Goal: Task Accomplishment & Management: Use online tool/utility

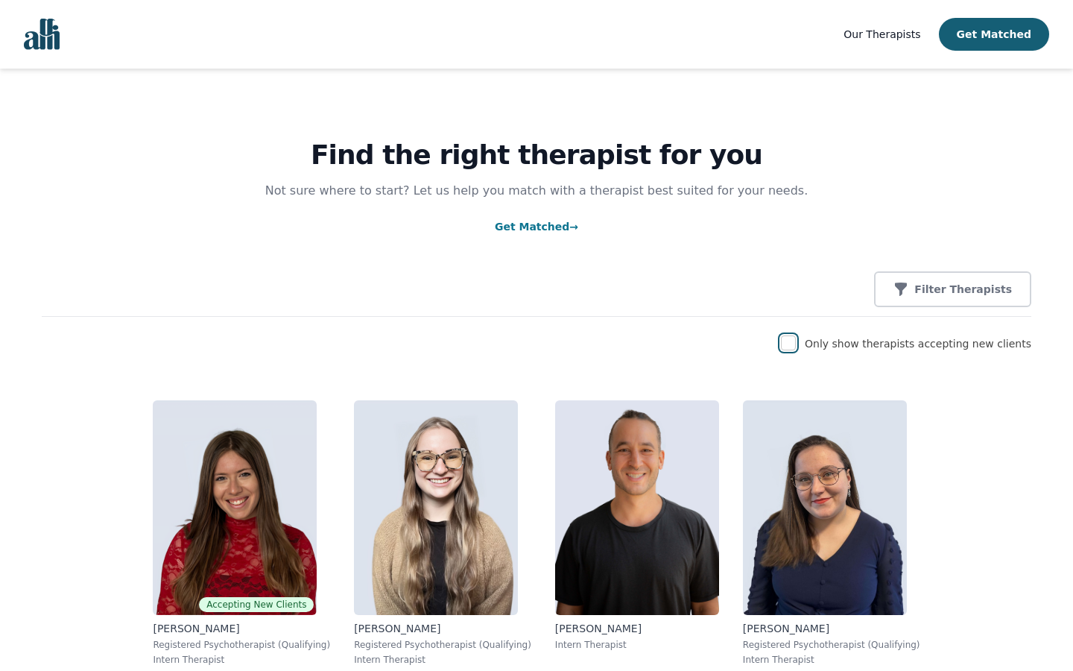
click at [796, 343] on input "checkbox" at bounding box center [788, 342] width 15 height 15
checkbox input "true"
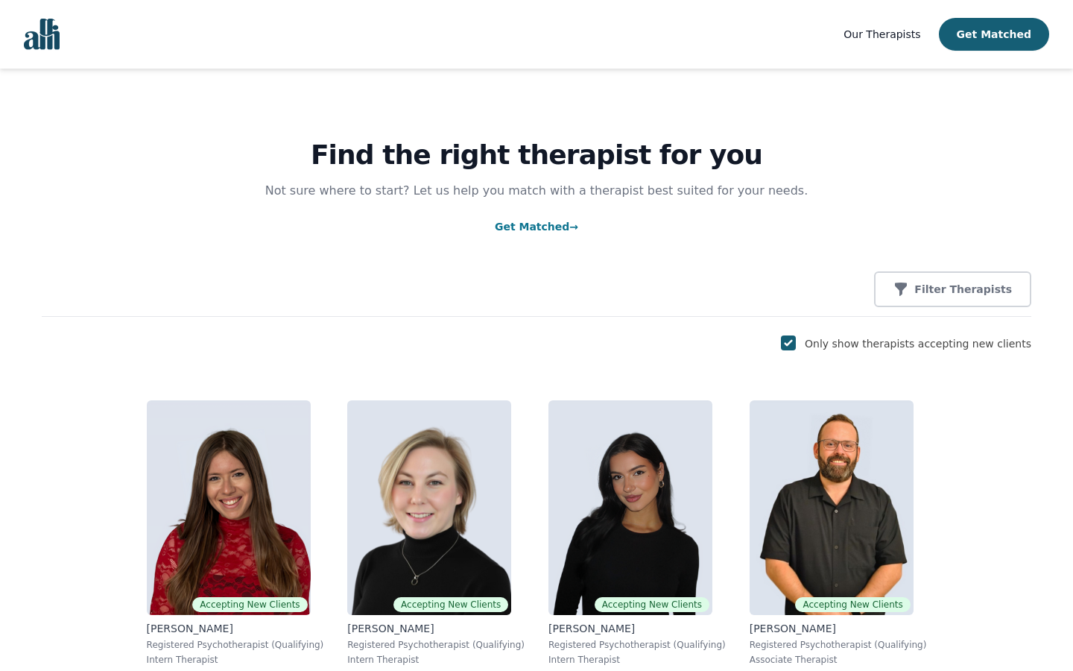
click at [960, 290] on p "Filter Therapists" at bounding box center [963, 289] width 98 height 15
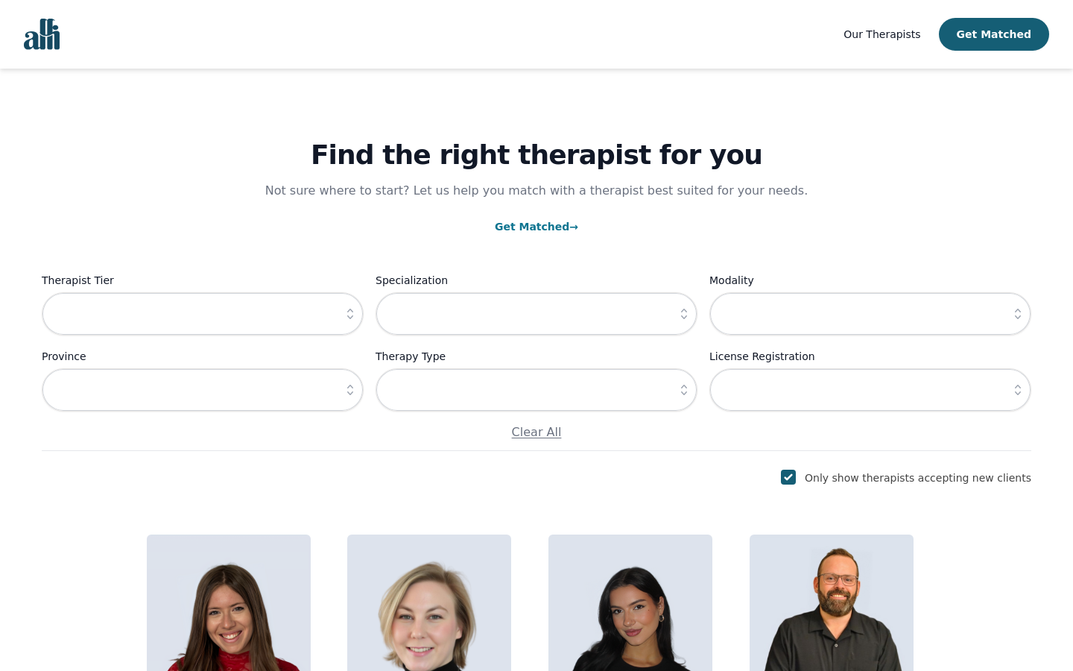
scroll to position [98, 0]
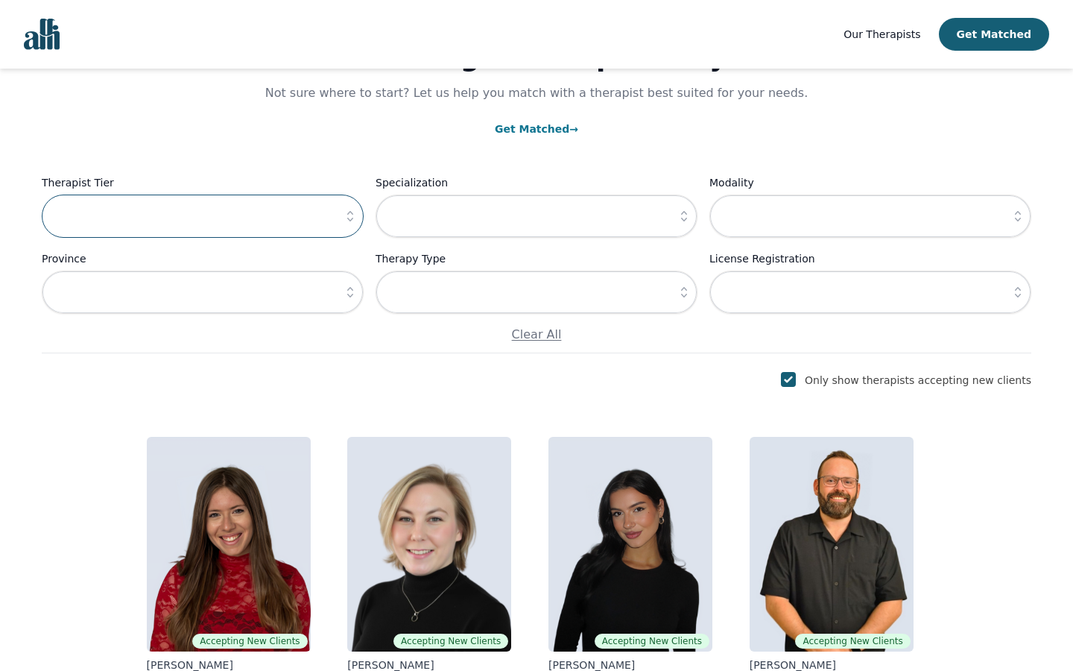
click at [203, 217] on input "text" at bounding box center [203, 215] width 322 height 43
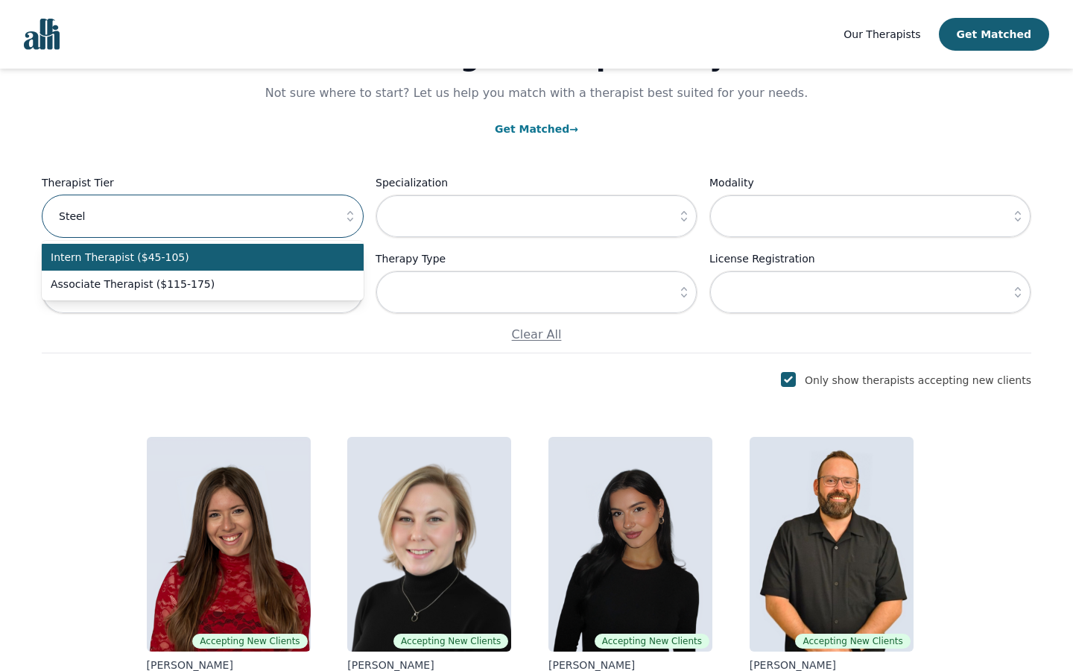
type input "Steel"
click at [203, 217] on input "text" at bounding box center [203, 215] width 322 height 43
click at [536, 217] on input "text" at bounding box center [536, 215] width 322 height 43
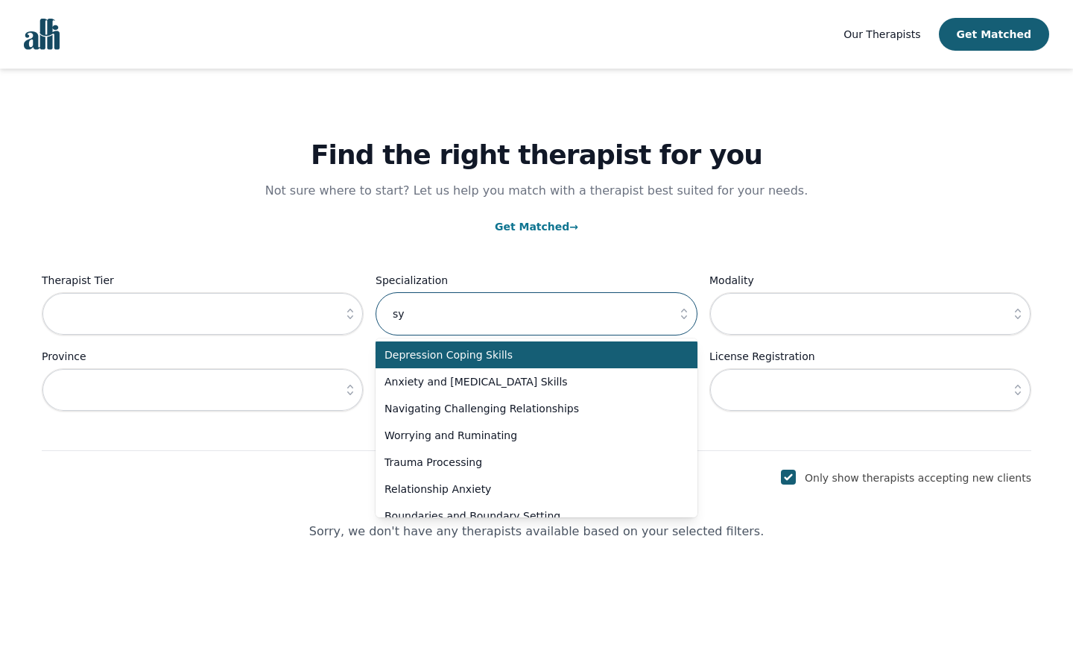
scroll to position [0, 0]
type input "system"
click at [536, 314] on input "text" at bounding box center [536, 313] width 322 height 43
click at [870, 314] on input "text" at bounding box center [870, 313] width 322 height 43
type input "Soft"
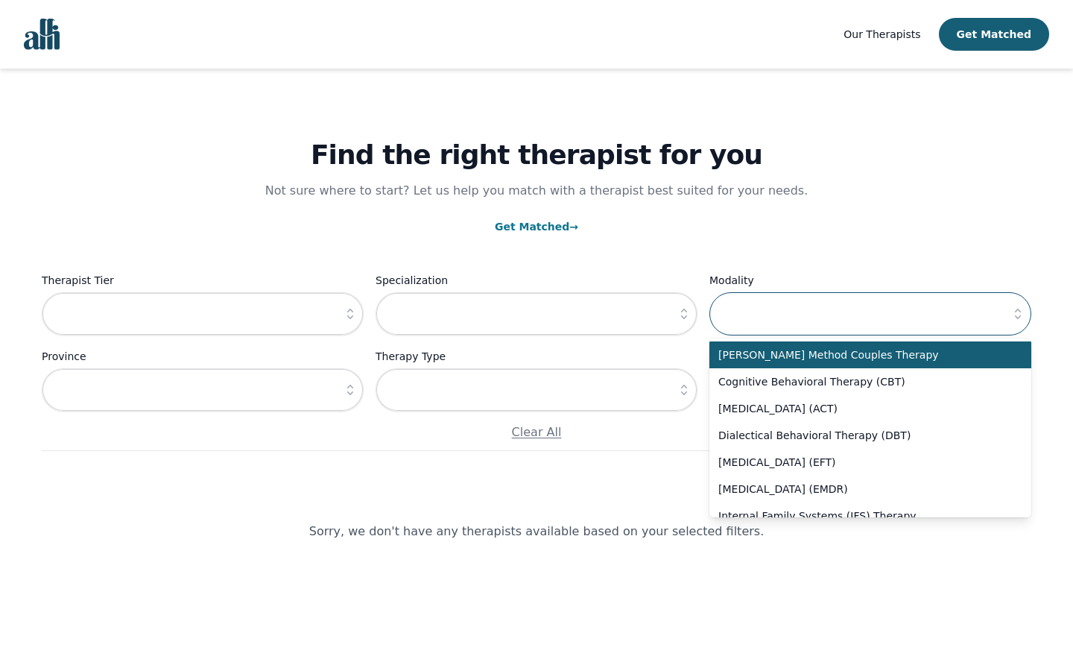
click at [870, 314] on input "text" at bounding box center [870, 313] width 322 height 43
click at [203, 390] on input "text" at bounding box center [203, 389] width 322 height 43
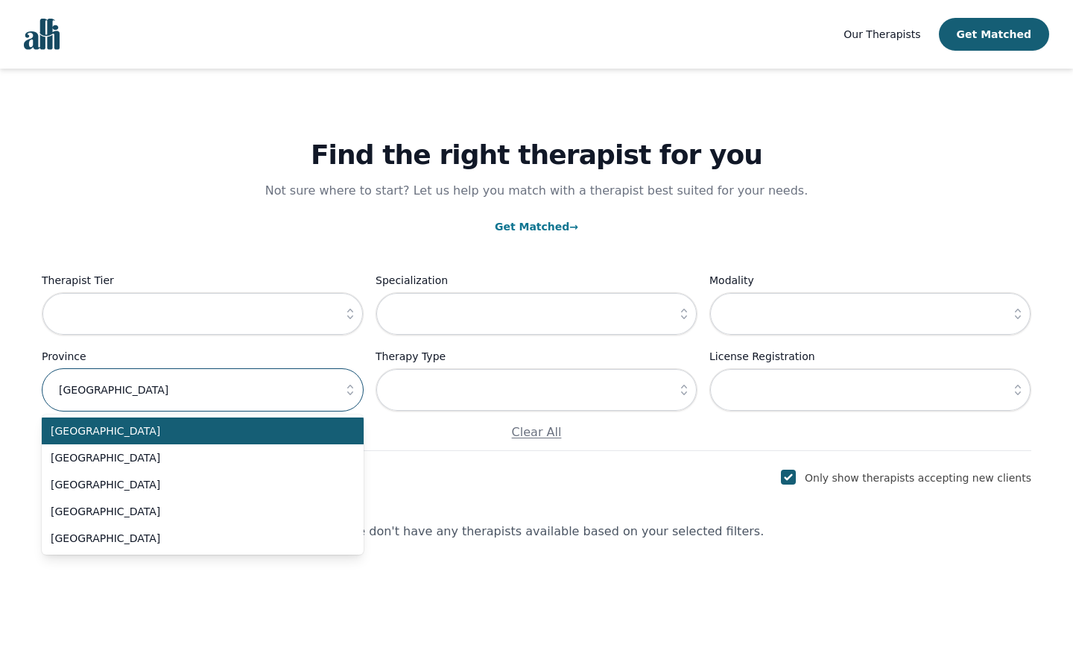
type input "[GEOGRAPHIC_DATA]"
click at [203, 390] on input "text" at bounding box center [203, 389] width 322 height 43
type input "Small Plastic Tuna"
click at [203, 390] on input "text" at bounding box center [203, 389] width 322 height 43
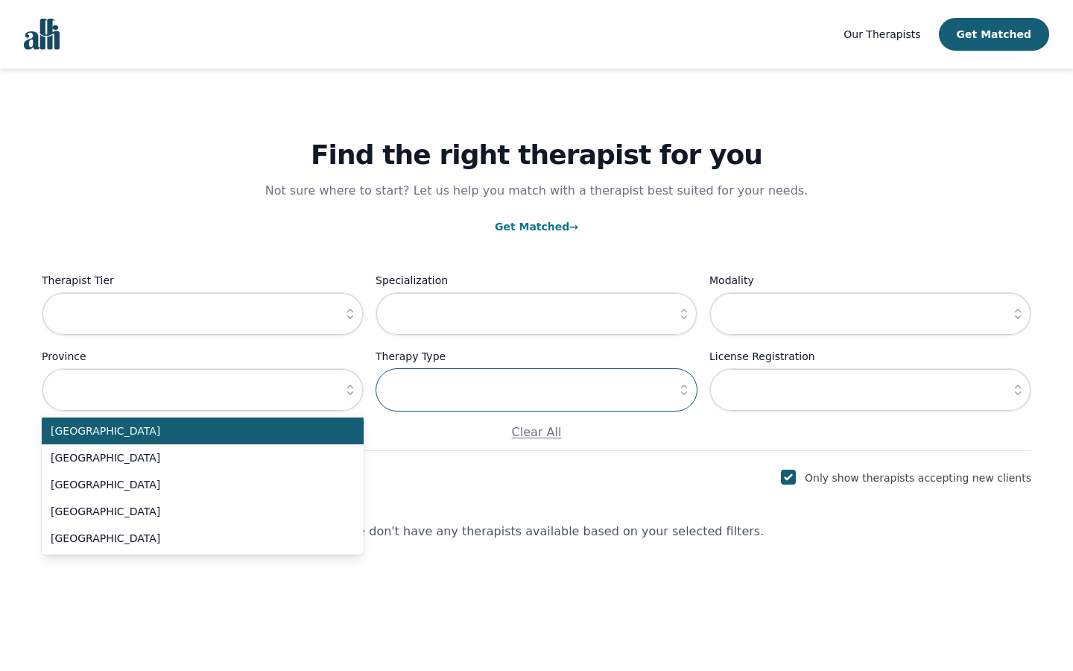
click at [536, 390] on input "text" at bounding box center [536, 389] width 322 height 43
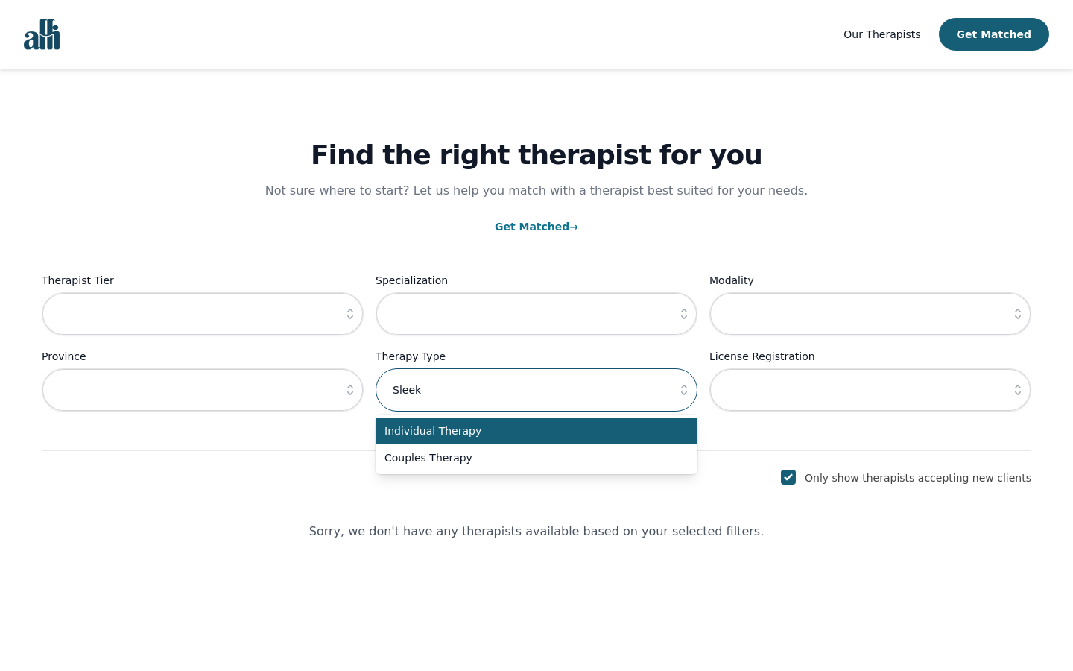
type input "Sleek"
click at [536, 390] on input "text" at bounding box center [536, 389] width 322 height 43
click at [870, 390] on input "text" at bounding box center [870, 389] width 322 height 43
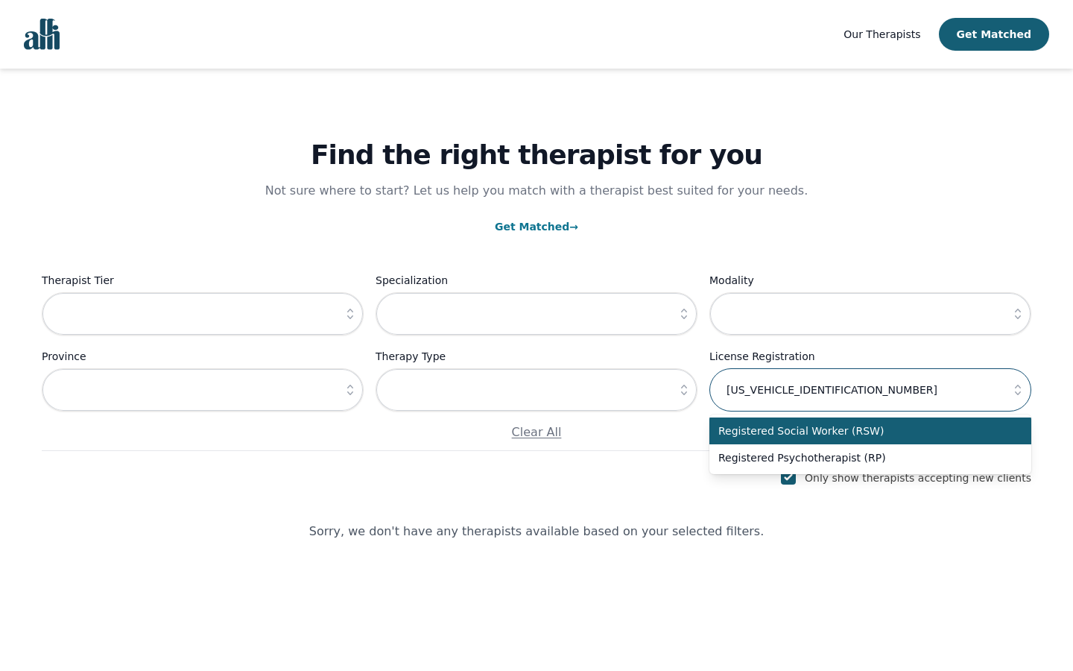
type input "[US_VEHICLE_IDENTIFICATION_NUMBER]"
click at [870, 390] on input "text" at bounding box center [870, 389] width 322 height 43
type input "Manager"
click at [870, 390] on input "text" at bounding box center [870, 389] width 322 height 43
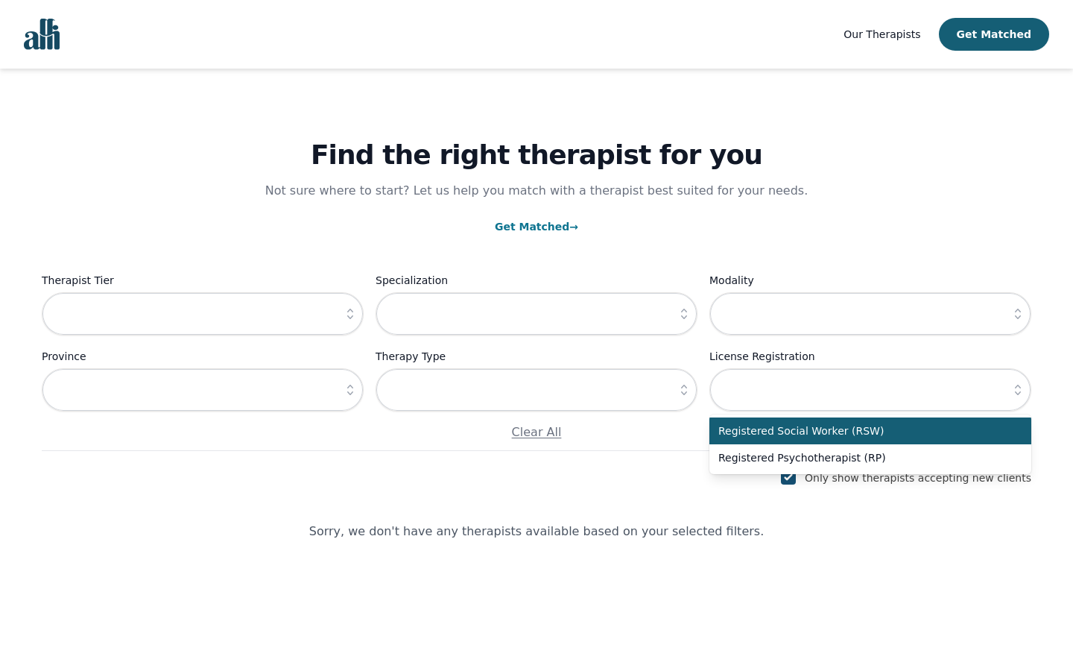
click at [796, 478] on input "checkbox" at bounding box center [788, 476] width 15 height 15
checkbox input "false"
click at [203, 314] on input "text" at bounding box center [203, 313] width 322 height 43
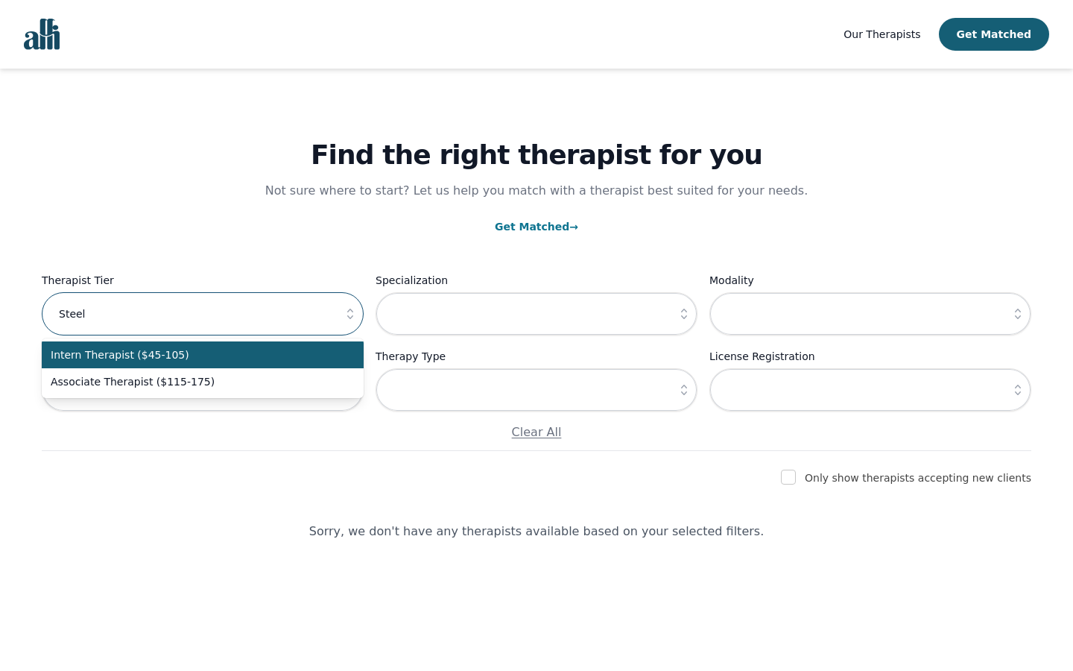
type input "Steel"
click at [536, 314] on input "text" at bounding box center [536, 313] width 322 height 43
type input "system"
click at [870, 314] on input "text" at bounding box center [870, 313] width 322 height 43
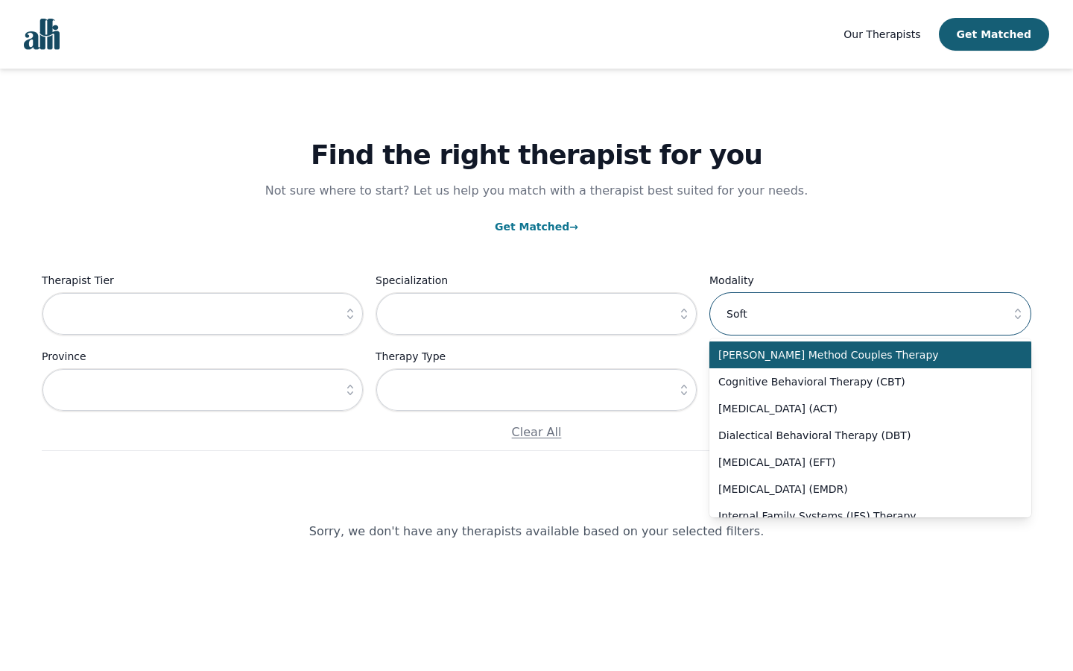
type input "Soft"
click at [203, 390] on input "text" at bounding box center [203, 389] width 322 height 43
type input "[GEOGRAPHIC_DATA]"
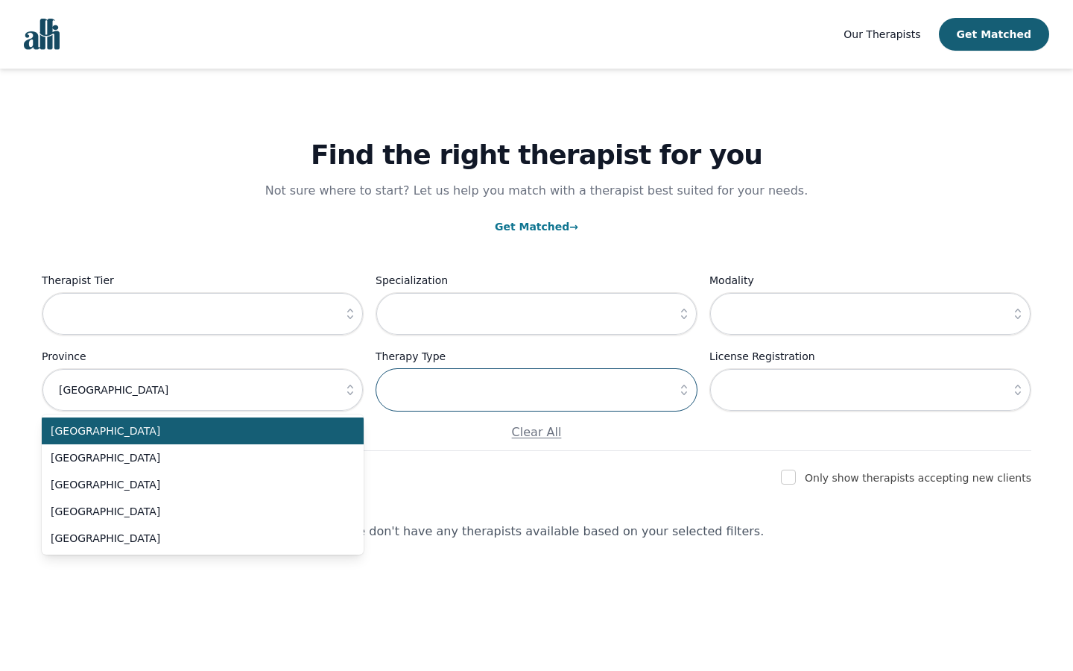
click at [536, 390] on input "text" at bounding box center [536, 389] width 322 height 43
type input "Sleek"
click at [870, 390] on input "text" at bounding box center [870, 389] width 322 height 43
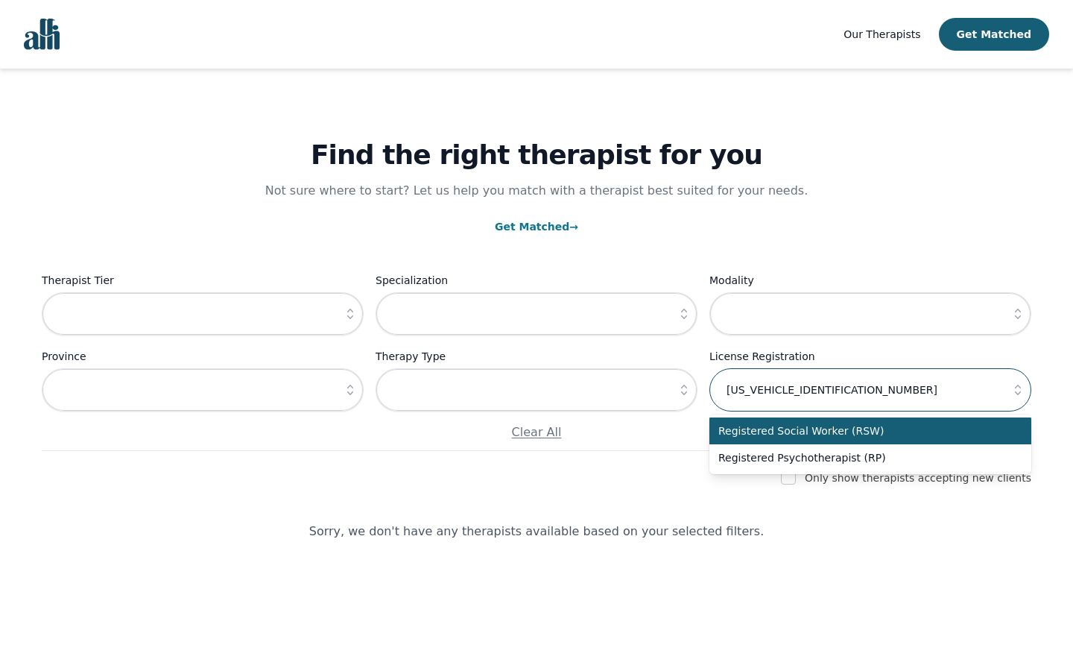
type input "[US_VEHICLE_IDENTIFICATION_NUMBER]"
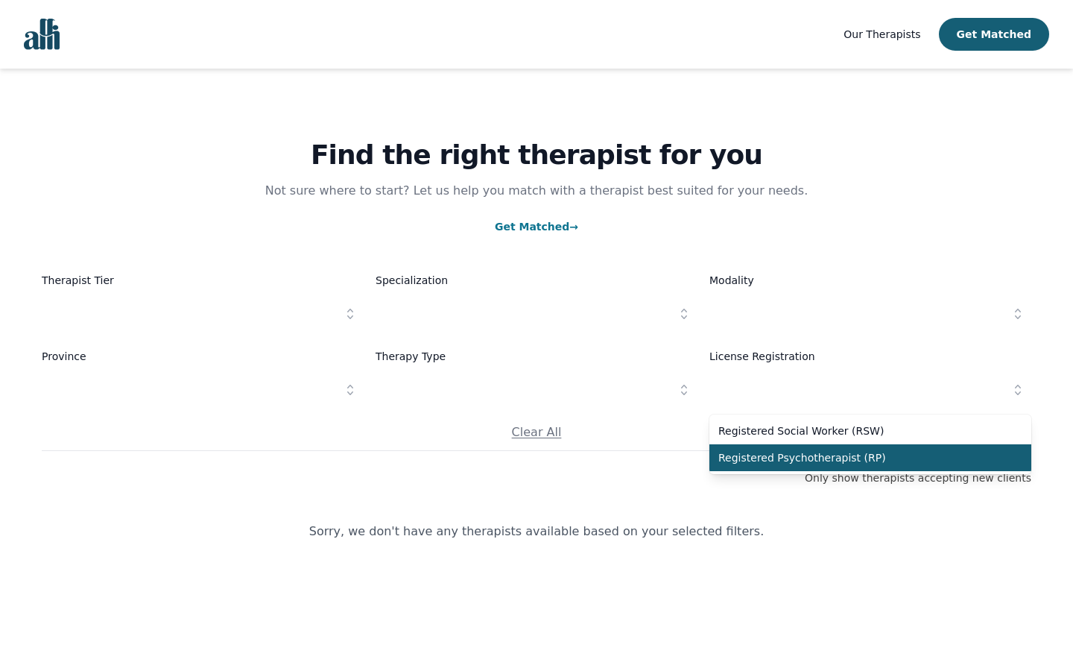
click at [203, 314] on input "text" at bounding box center [203, 313] width 322 height 43
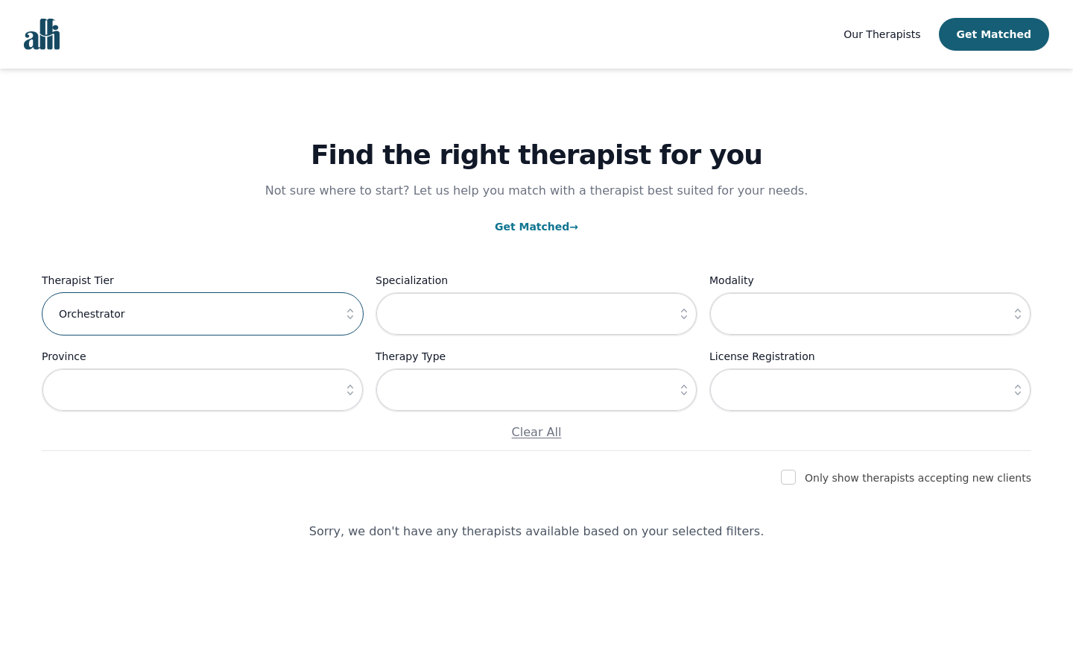
type input "Orchestrator"
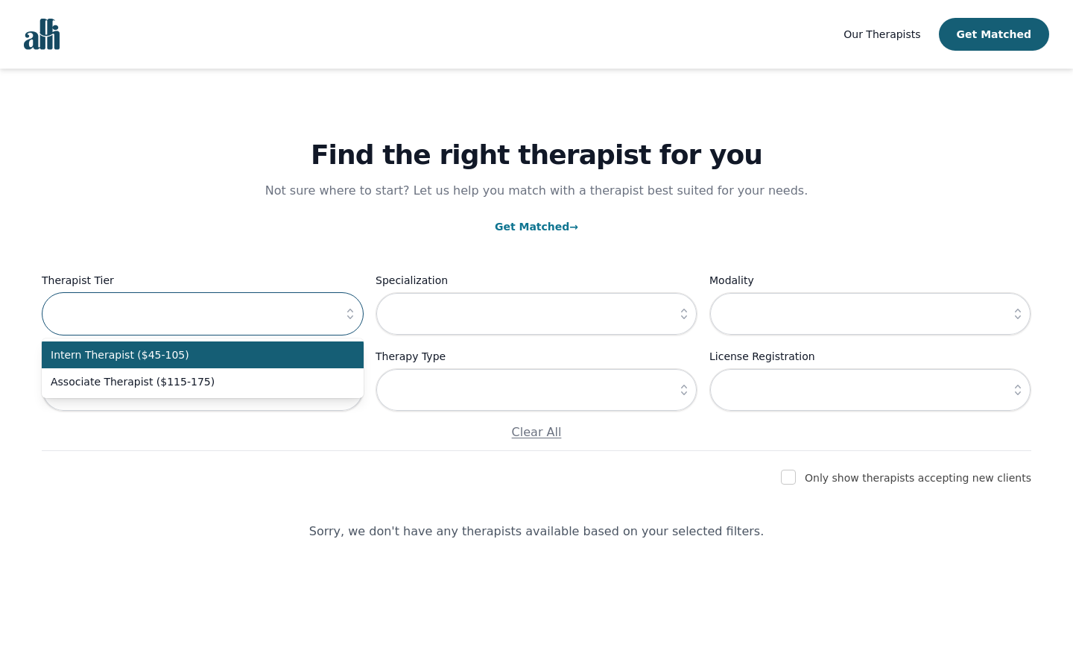
click at [203, 314] on input "text" at bounding box center [203, 313] width 322 height 43
click at [536, 314] on input "text" at bounding box center [536, 313] width 322 height 43
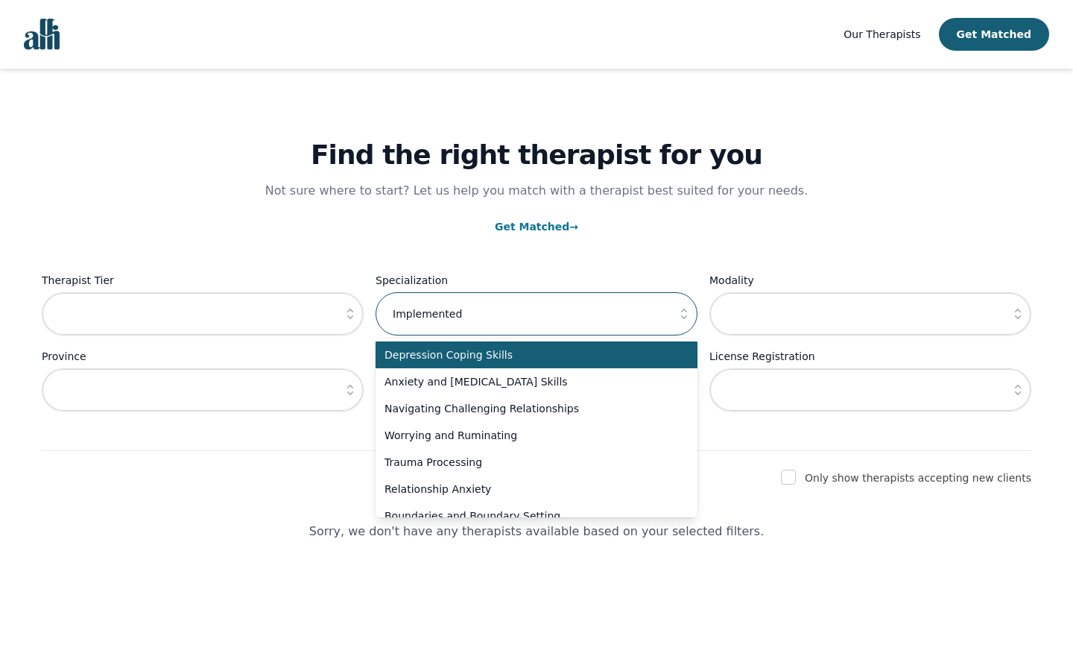
type input "Implemented"
click at [536, 314] on input "text" at bounding box center [536, 313] width 322 height 43
click at [870, 314] on input "text" at bounding box center [870, 313] width 322 height 43
type input "CSS"
click at [870, 314] on input "text" at bounding box center [870, 313] width 322 height 43
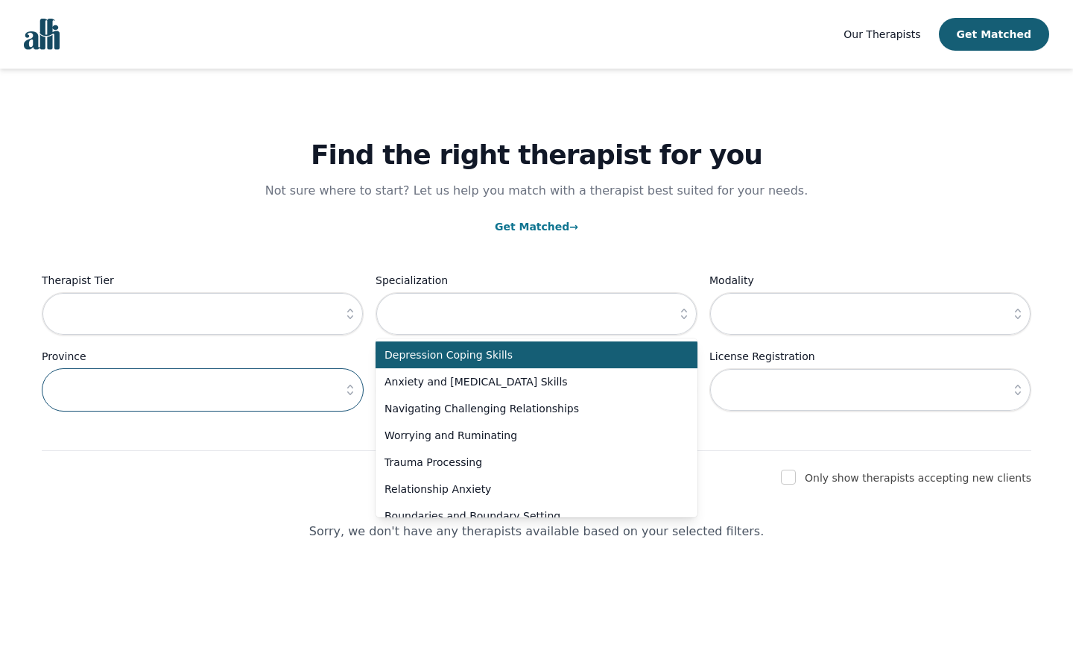
click at [203, 390] on input "text" at bounding box center [203, 389] width 322 height 43
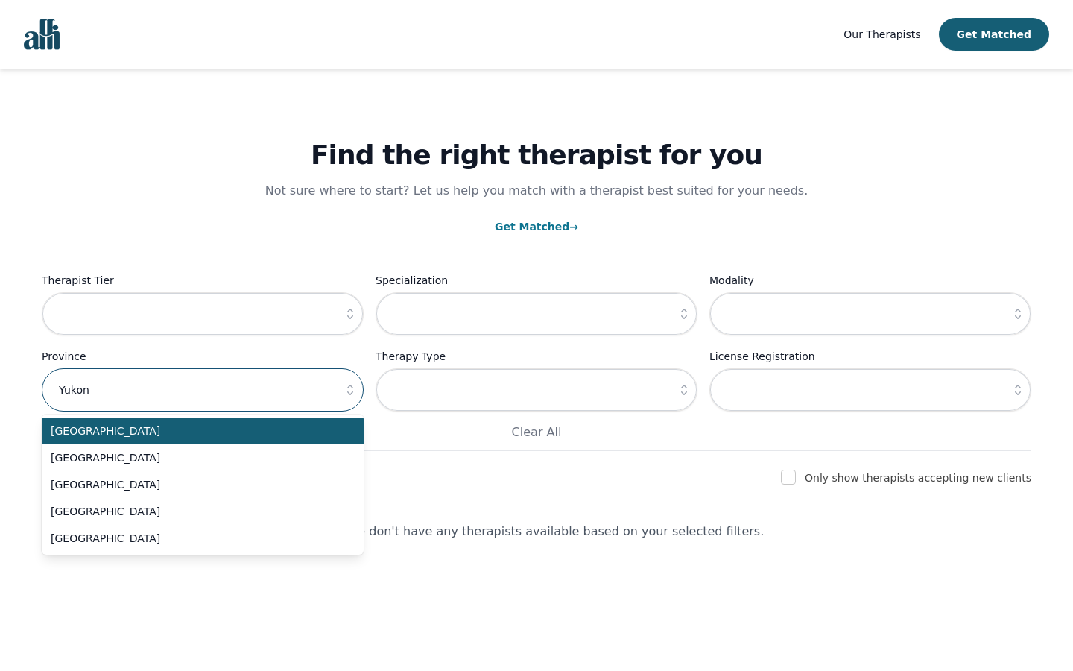
type input "Yukon"
click at [203, 390] on input "text" at bounding box center [203, 389] width 322 height 43
type input "Self-enabling"
click at [203, 390] on input "text" at bounding box center [203, 389] width 322 height 43
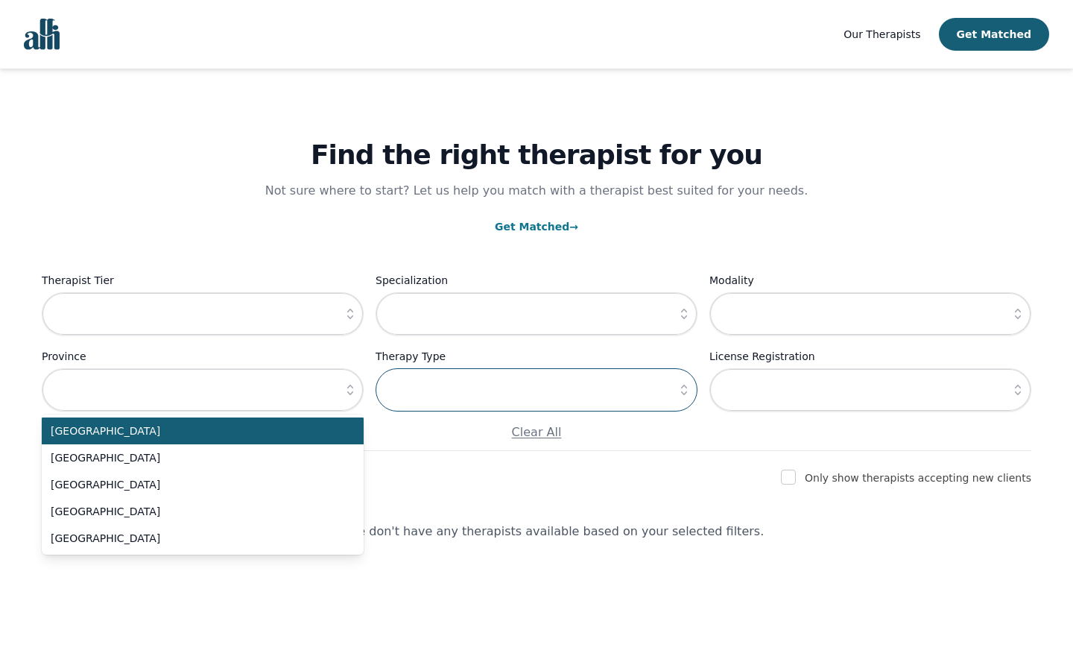
click at [536, 390] on input "text" at bounding box center [536, 389] width 322 height 43
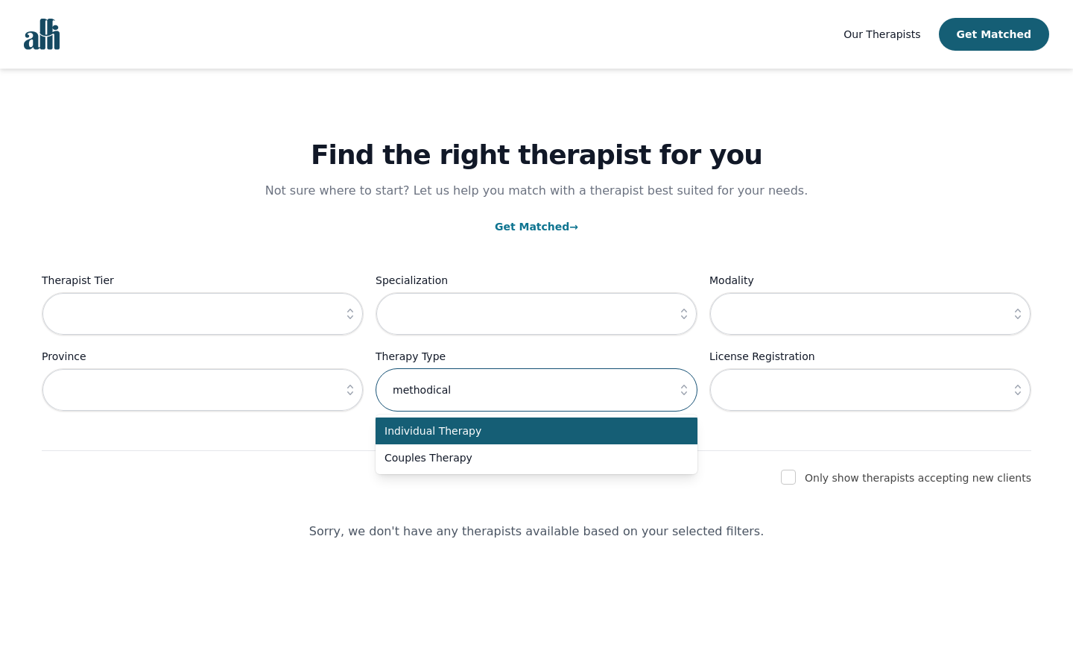
type input "methodical"
click at [536, 390] on input "text" at bounding box center [536, 389] width 322 height 43
click at [870, 390] on input "text" at bounding box center [870, 389] width 322 height 43
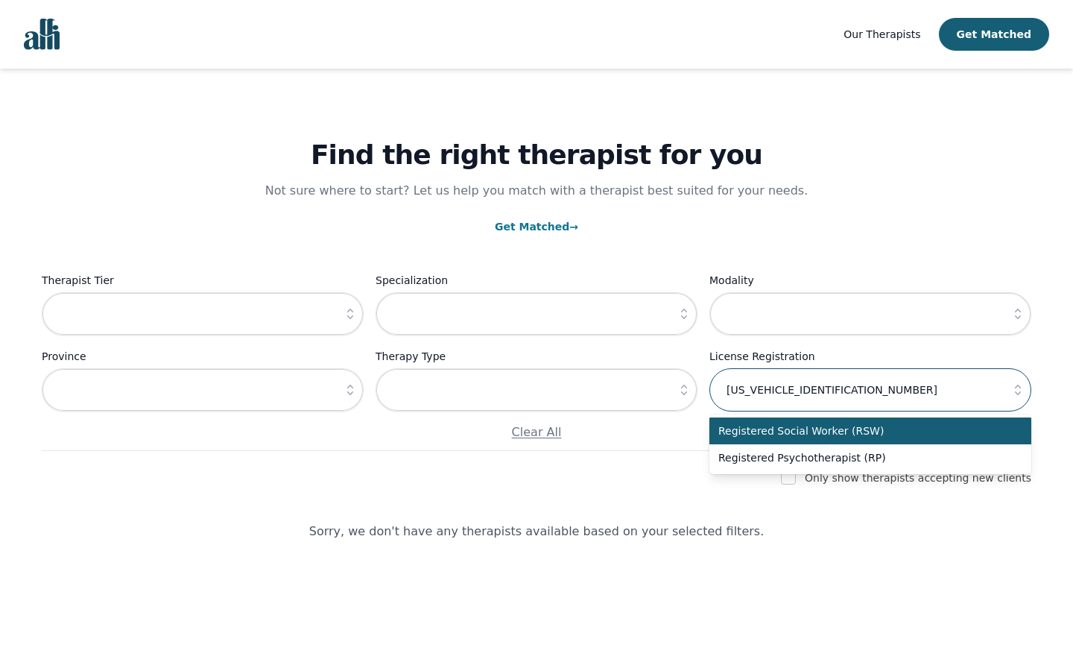
type input "[US_VEHICLE_IDENTIFICATION_NUMBER]"
click at [870, 390] on input "text" at bounding box center [870, 389] width 322 height 43
type input "copying"
click at [870, 390] on input "text" at bounding box center [870, 389] width 322 height 43
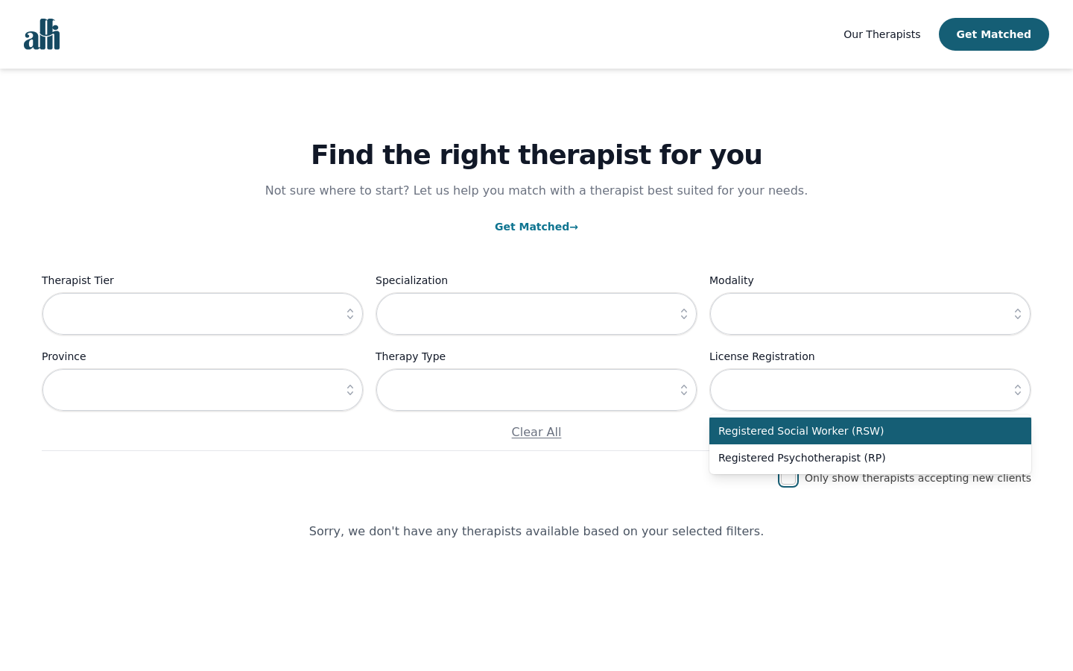
click at [796, 478] on input "checkbox" at bounding box center [788, 476] width 15 height 15
checkbox input "true"
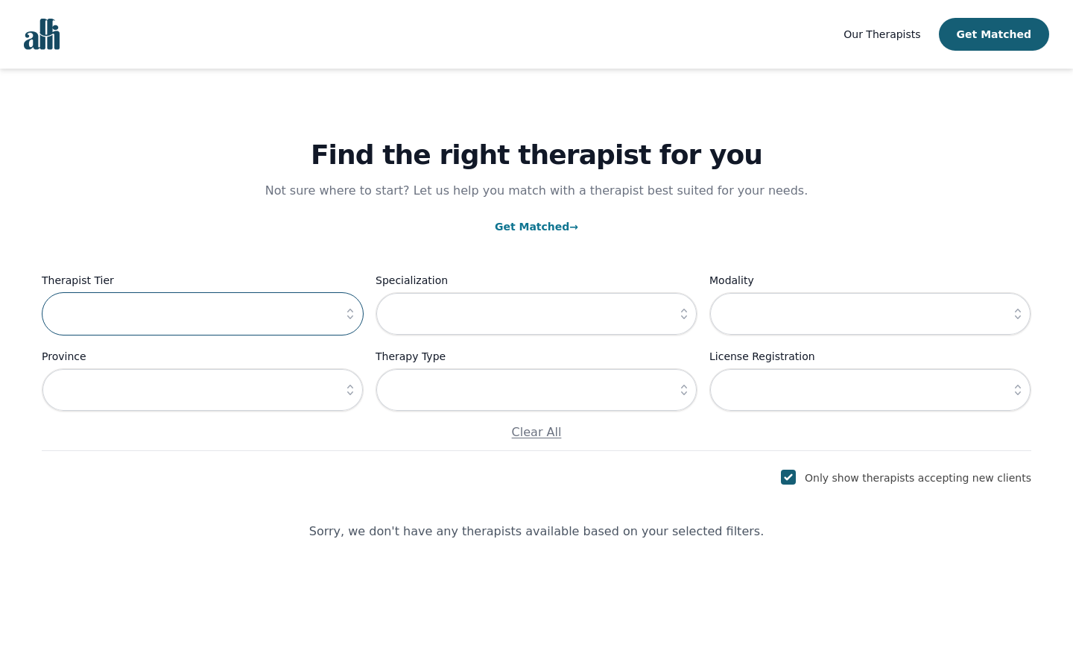
click at [203, 314] on input "text" at bounding box center [203, 313] width 322 height 43
type input "Orchestrator"
click at [536, 314] on input "text" at bounding box center [536, 313] width 322 height 43
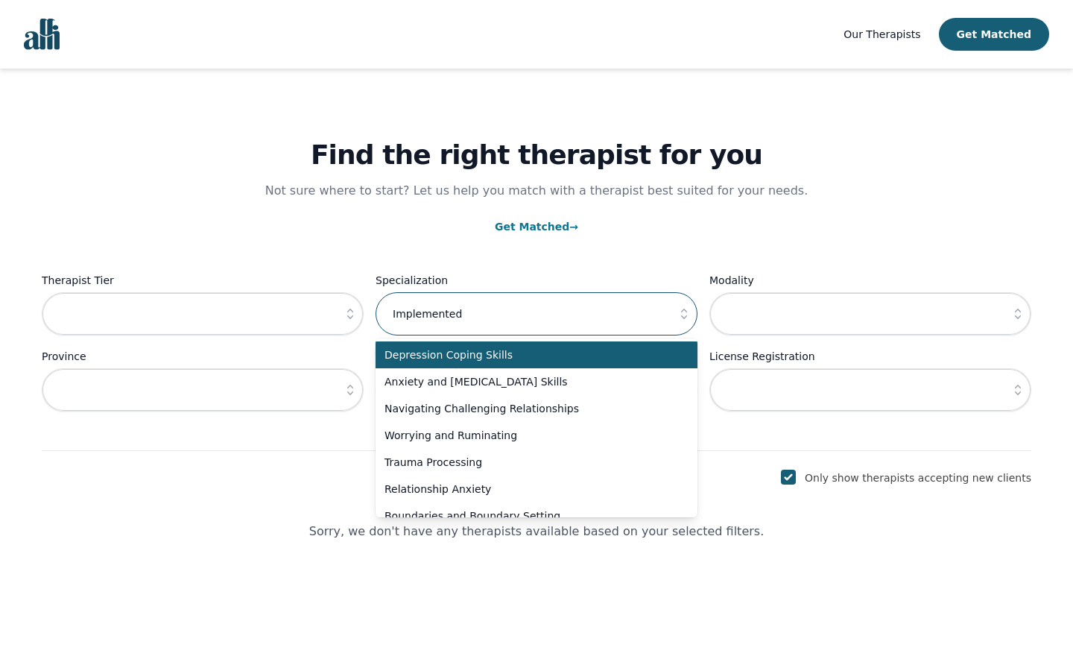
type input "Implemented"
click at [870, 314] on input "text" at bounding box center [870, 313] width 322 height 43
type input "CSS"
click at [203, 390] on input "text" at bounding box center [203, 389] width 322 height 43
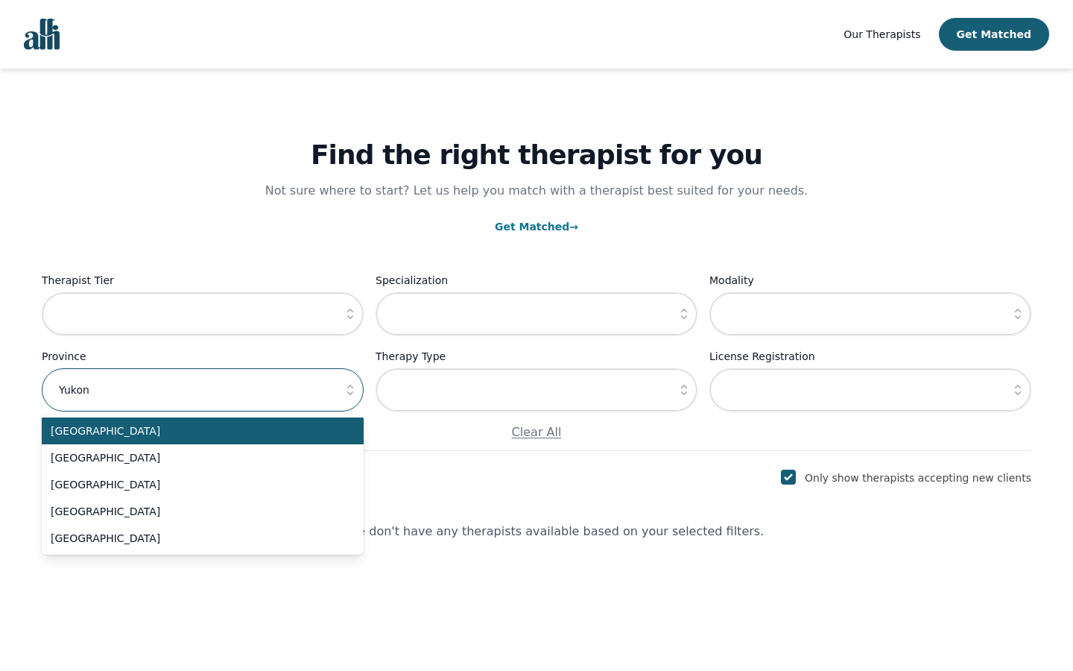
type input "Yukon"
click at [536, 390] on input "text" at bounding box center [536, 389] width 322 height 43
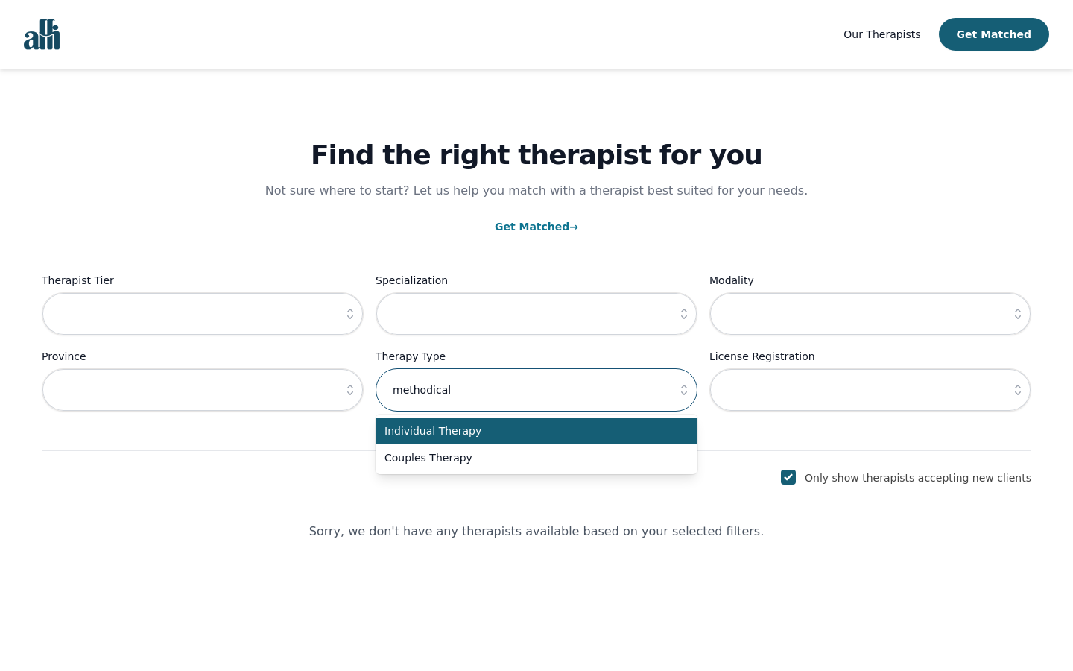
type input "methodical"
click at [870, 390] on input "text" at bounding box center [870, 389] width 322 height 43
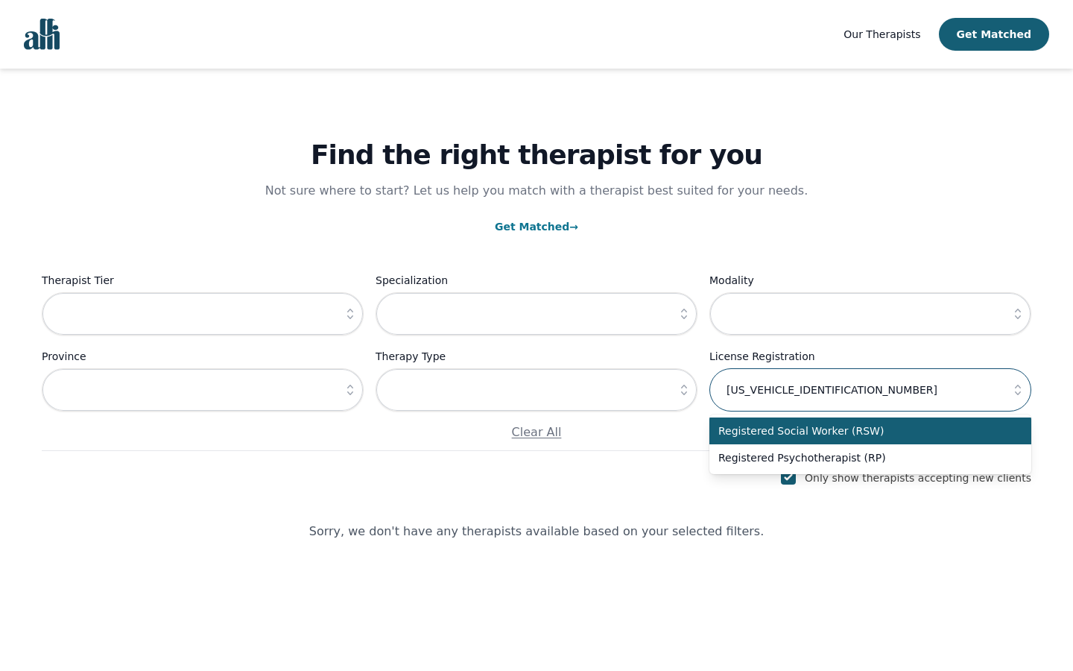
type input "[US_VEHICLE_IDENTIFICATION_NUMBER]"
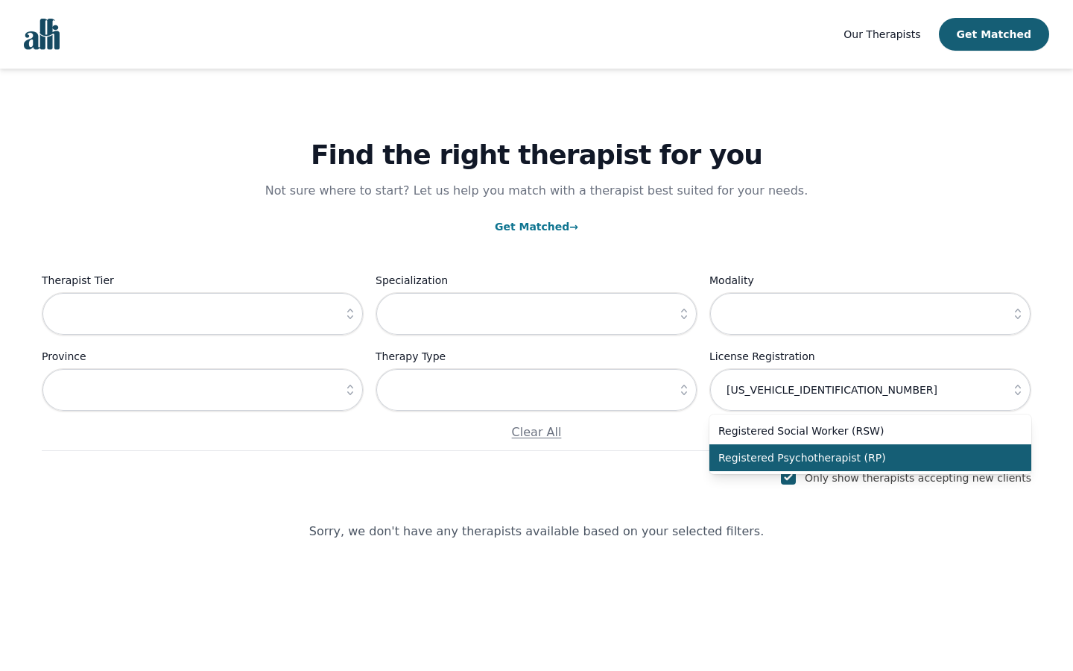
click at [684, 390] on icon "button" at bounding box center [683, 389] width 15 height 15
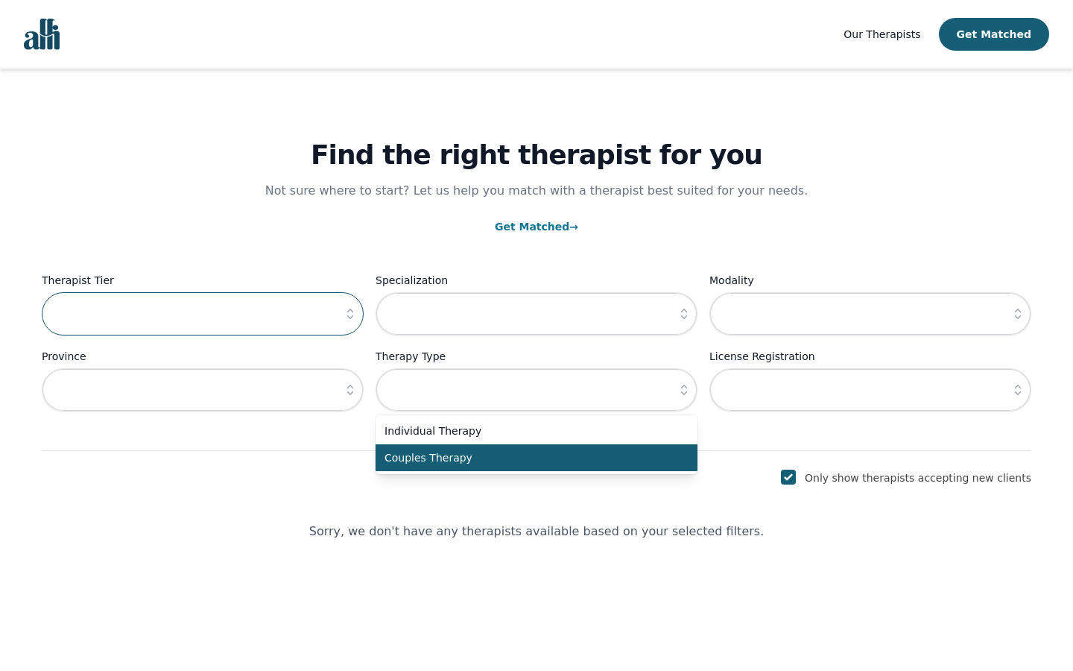
click at [203, 314] on input "text" at bounding box center [203, 313] width 322 height 43
type input "Bacon"
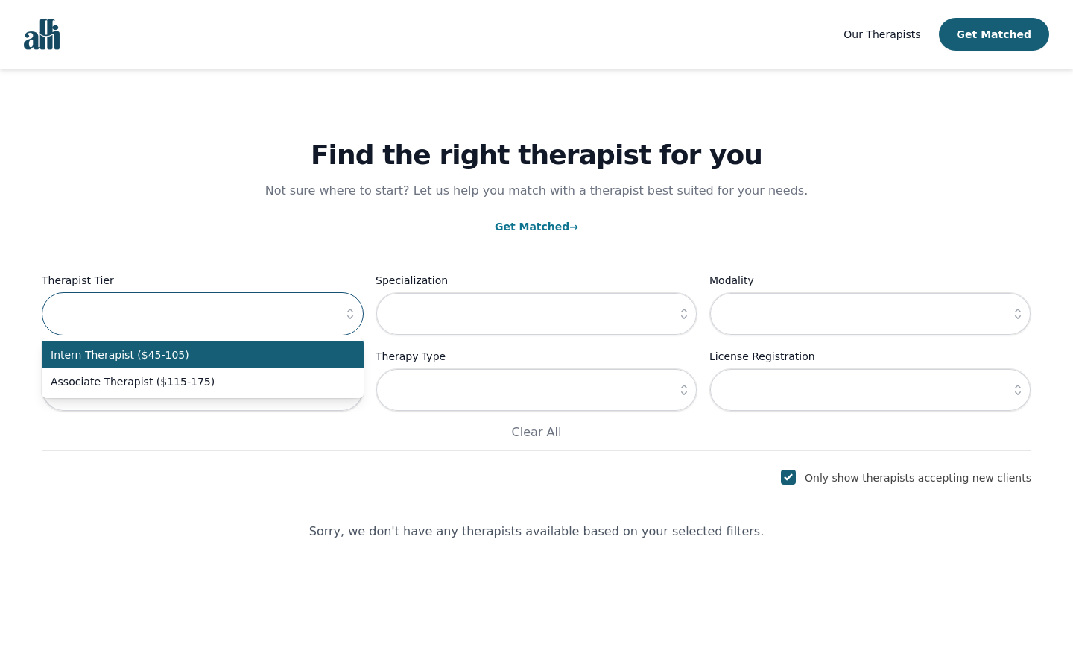
click at [203, 314] on input "text" at bounding box center [203, 313] width 322 height 43
click at [536, 314] on input "text" at bounding box center [536, 313] width 322 height 43
type input "Metal"
click at [536, 314] on input "text" at bounding box center [536, 313] width 322 height 43
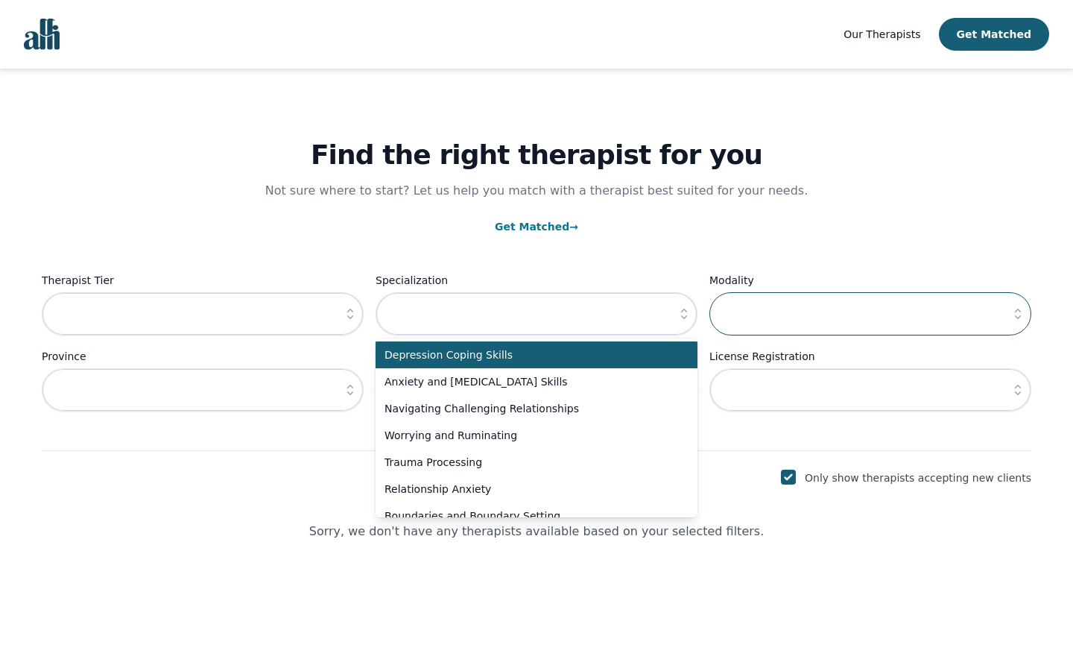
click at [870, 314] on input "text" at bounding box center [870, 313] width 322 height 43
type input "Iraqi Dinar"
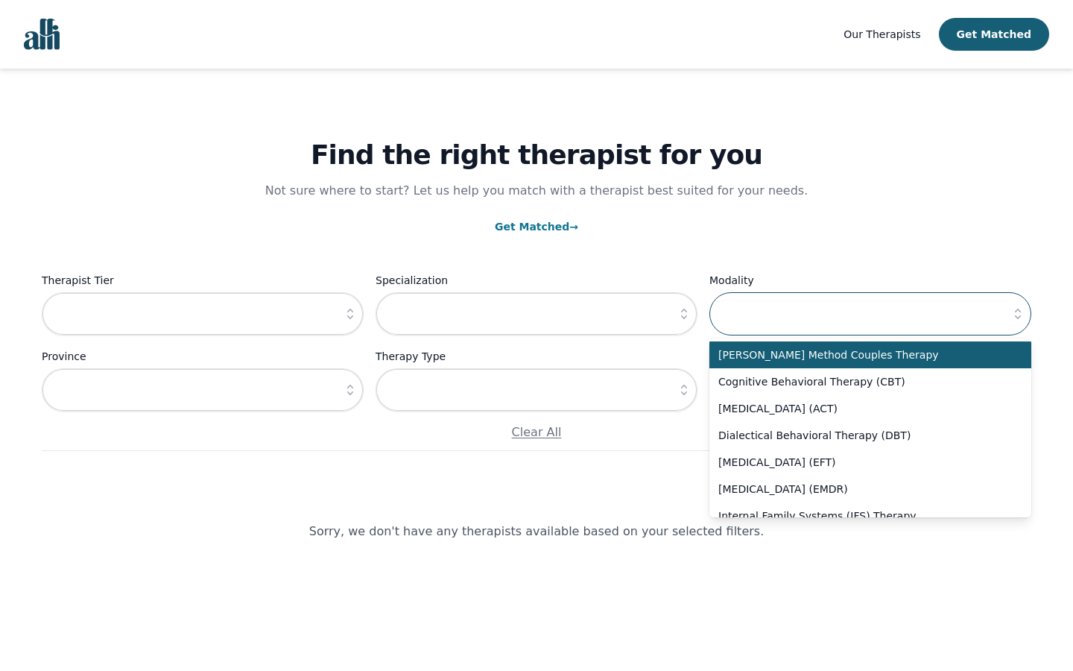
click at [870, 314] on input "text" at bounding box center [870, 313] width 322 height 43
click at [203, 390] on input "text" at bounding box center [203, 389] width 322 height 43
type input "[GEOGRAPHIC_DATA]"
